Goal: Check status

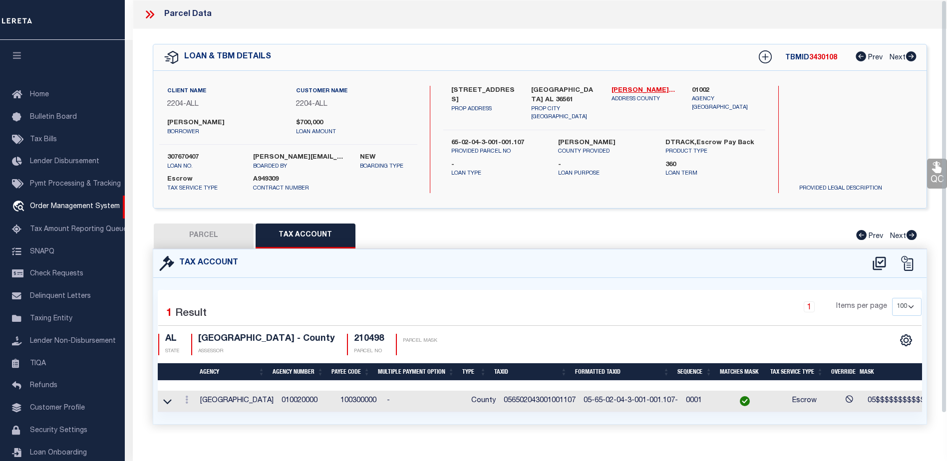
select select "200"
select select "100"
select select "15344"
select select "Escrow"
select select "[PERSON_NAME]"
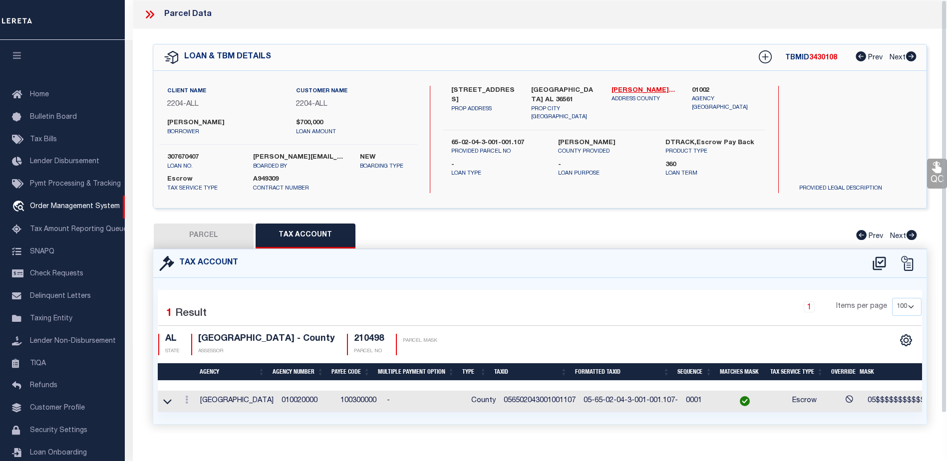
click at [145, 14] on icon at bounding box center [149, 14] width 13 height 13
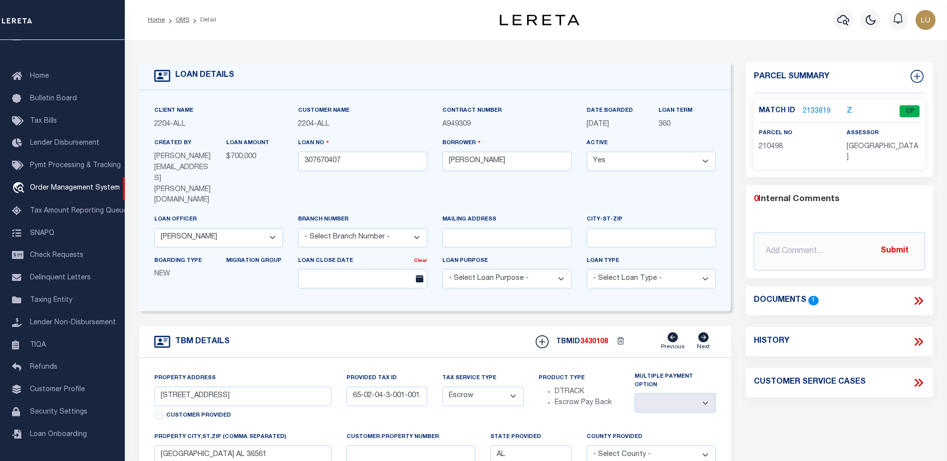
click at [180, 20] on link "OMS" at bounding box center [182, 20] width 13 height 6
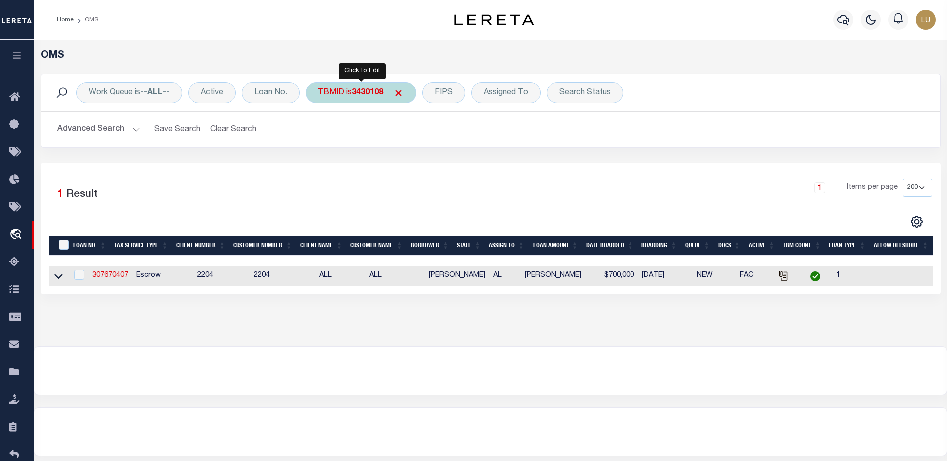
click at [354, 91] on b "3430108" at bounding box center [367, 93] width 31 height 8
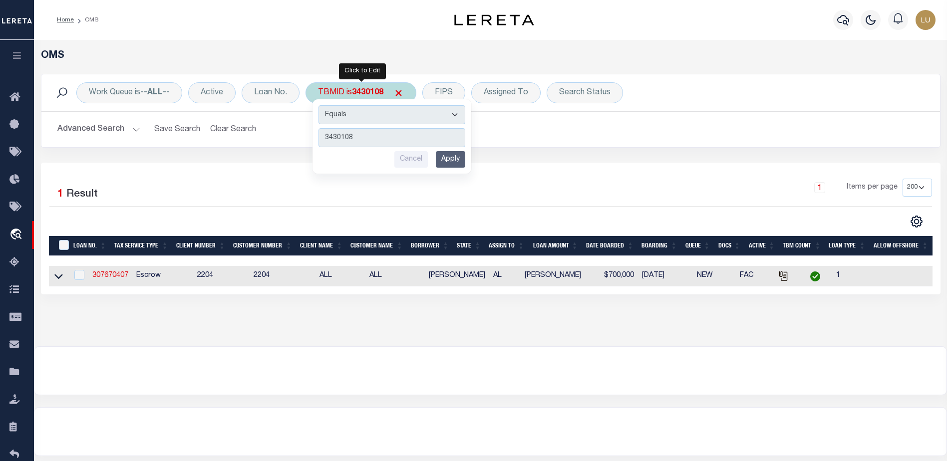
type input "3438300"
click at [449, 162] on input "Apply" at bounding box center [450, 159] width 29 height 16
